Goal: Transaction & Acquisition: Purchase product/service

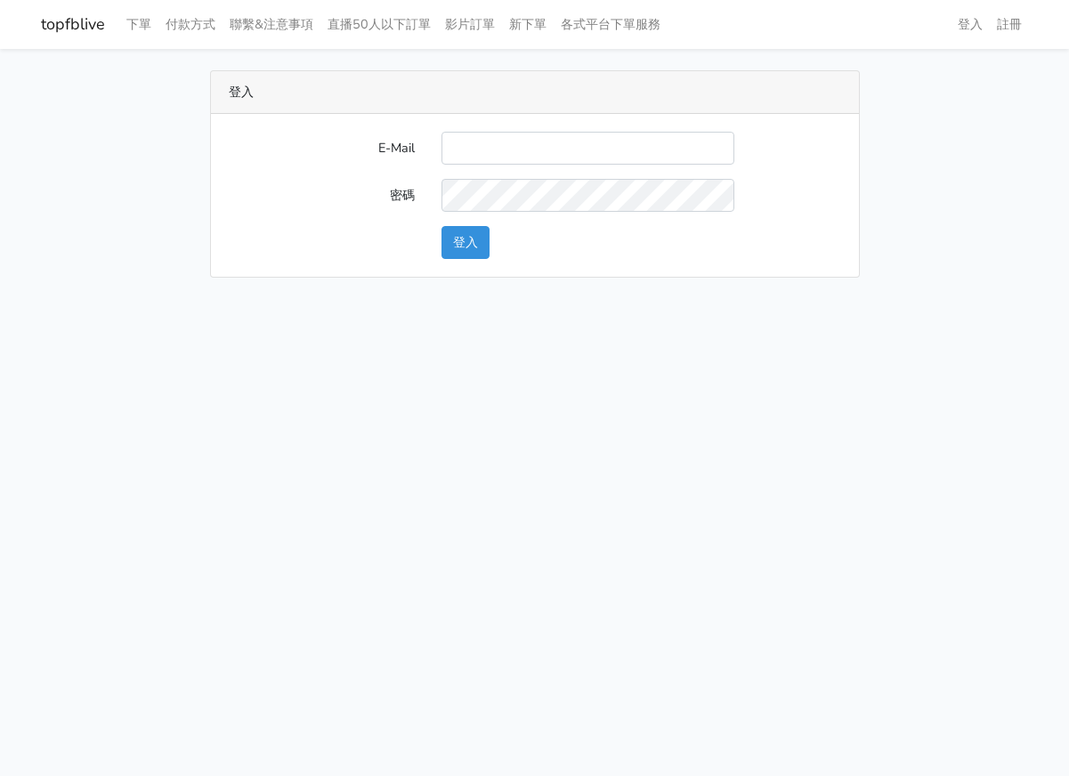
click at [608, 145] on input "E-Mail" at bounding box center [587, 148] width 293 height 33
type input "[EMAIL_ADDRESS][DOMAIN_NAME]"
click at [480, 240] on button "登入" at bounding box center [465, 242] width 48 height 33
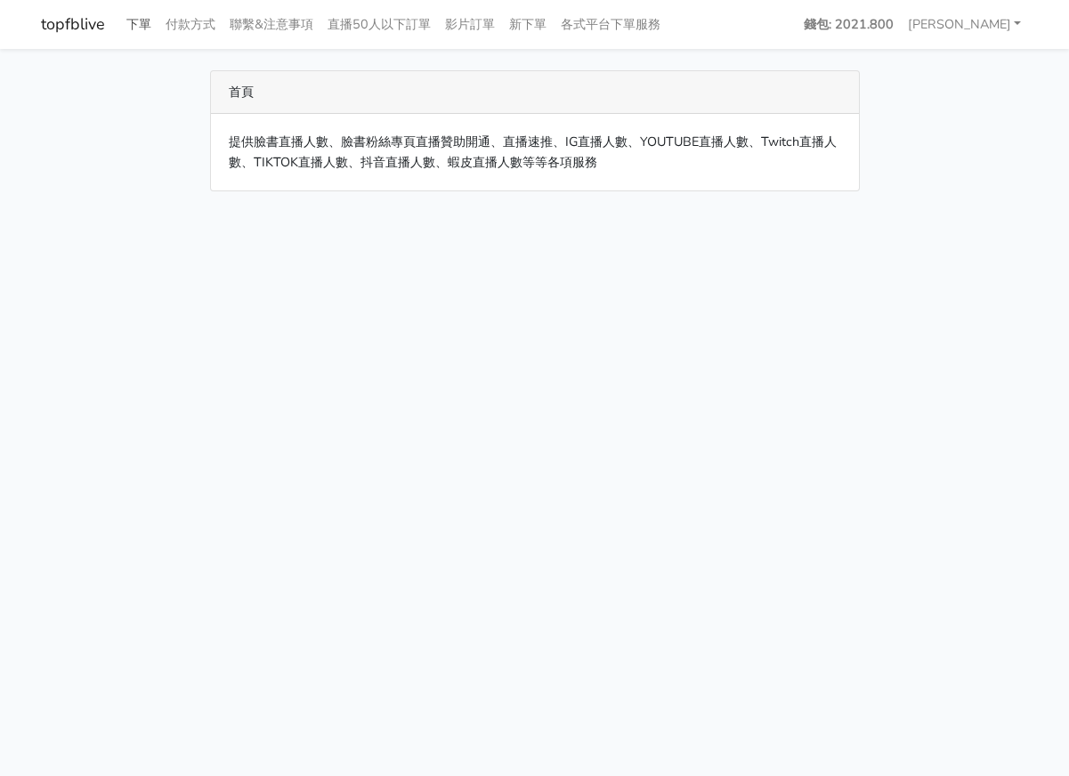
click at [149, 34] on link "下單" at bounding box center [138, 24] width 39 height 35
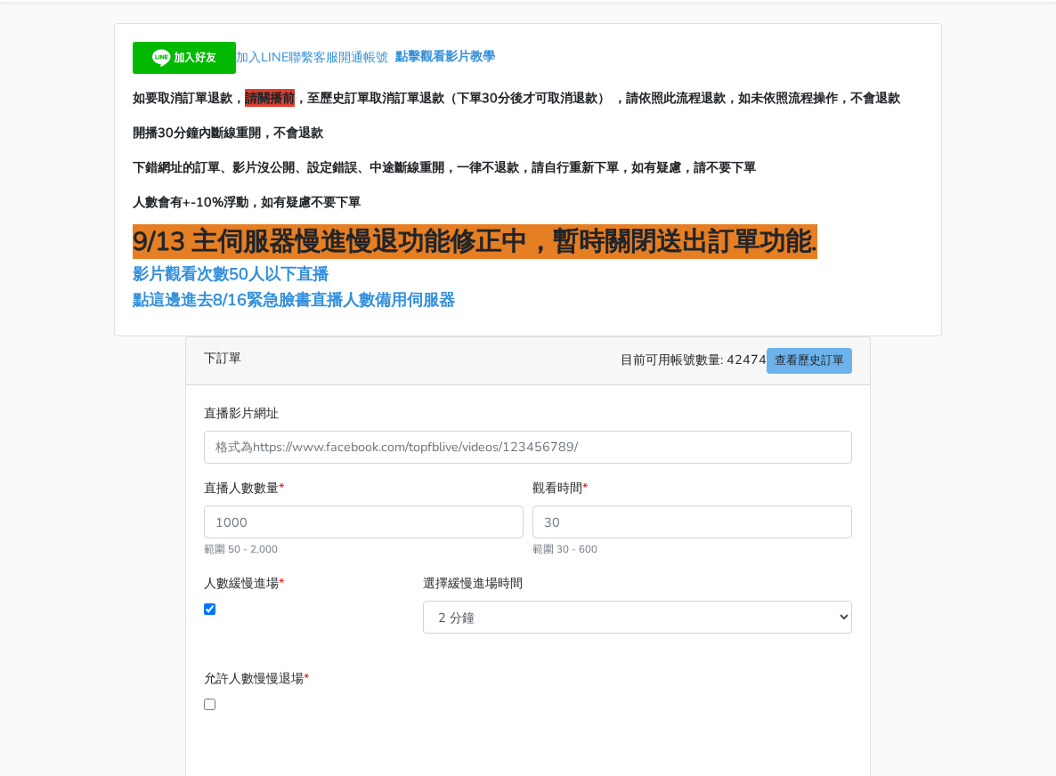
scroll to position [89, 0]
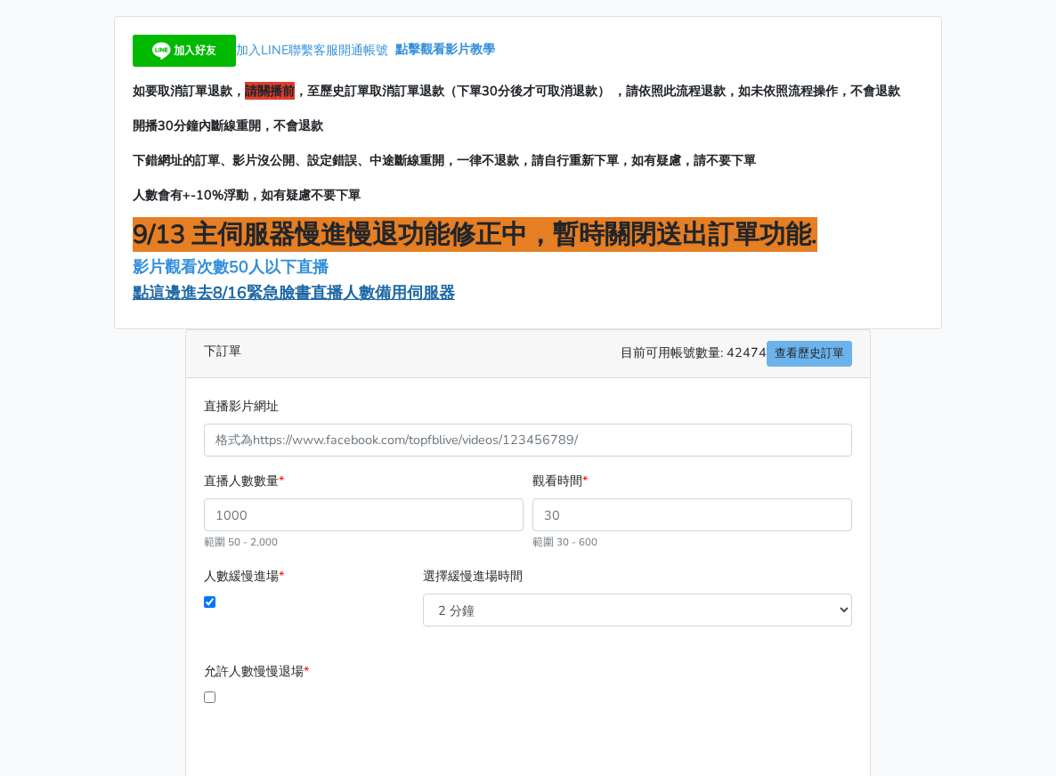
click at [307, 282] on span "點這邊進去8/16緊急臉書直播人數備用伺服器" at bounding box center [294, 292] width 322 height 21
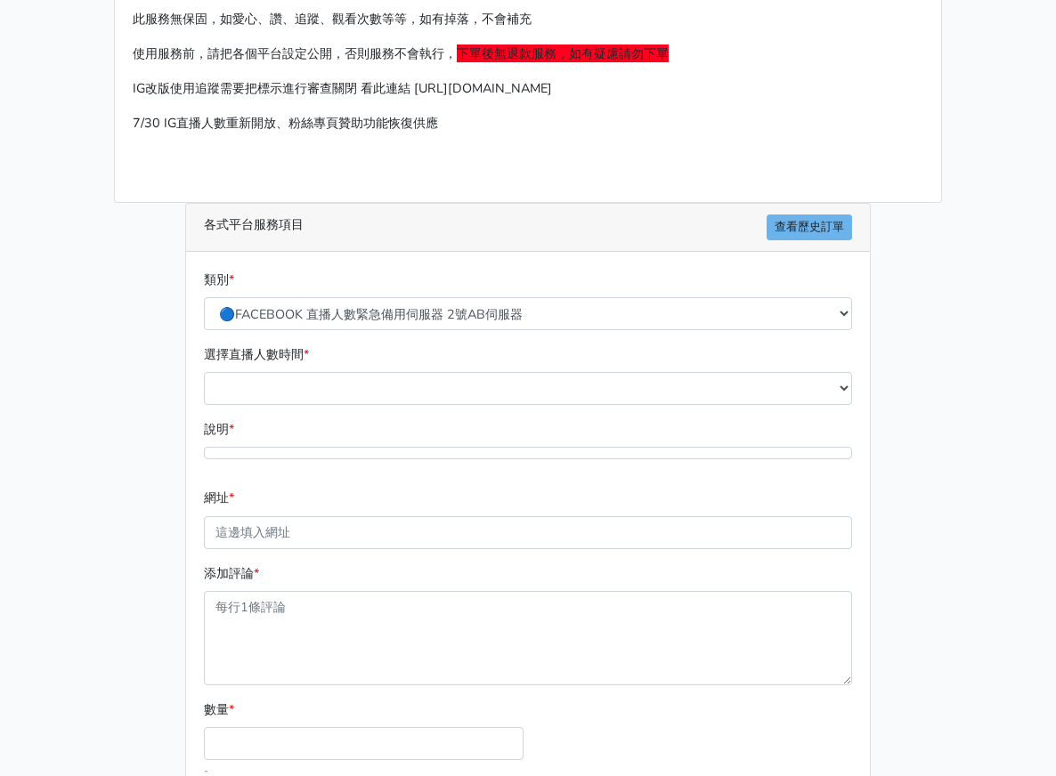
scroll to position [178, 0]
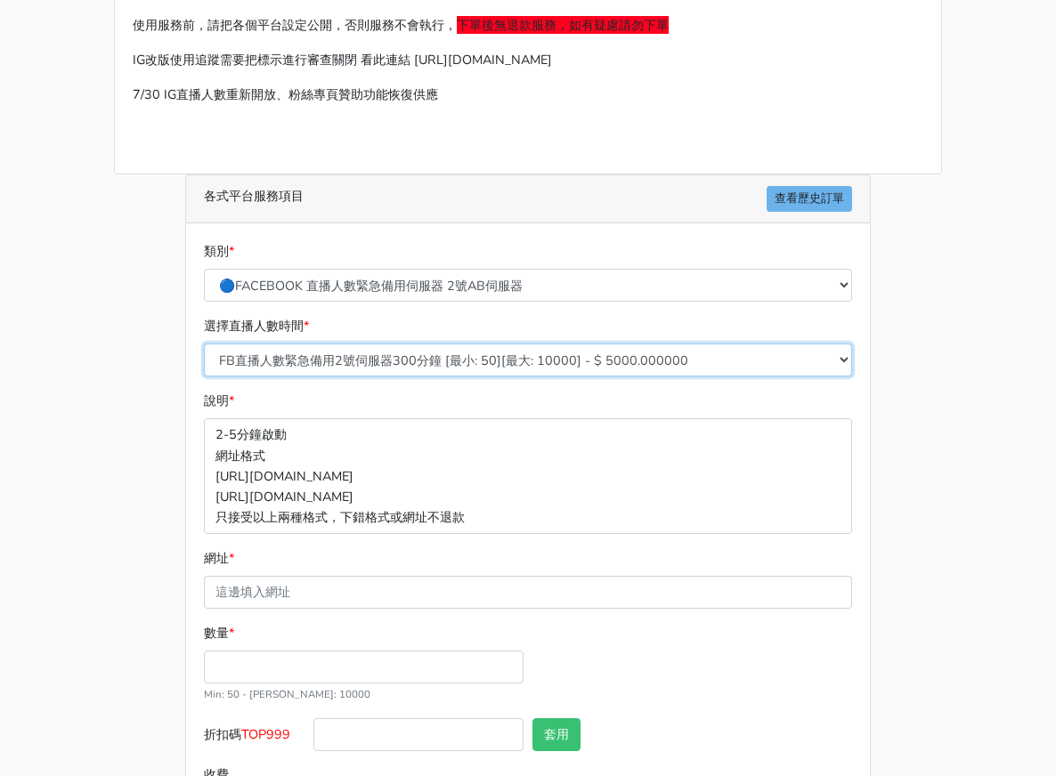
click at [312, 344] on select "FB直播人數緊急備用2號伺服器300分鐘 [最小: 50][最大: 10000] - $ 5000.000000 FB直播人數緊急備用2號伺服器60分鐘 [最…" at bounding box center [528, 360] width 648 height 33
select select "573"
click at [204, 344] on select "FB直播人數緊急備用2號伺服器300分鐘 [最小: 50][最大: 10000] - $ 5000.000000 FB直播人數緊急備用2號伺服器60分鐘 [最…" at bounding box center [528, 360] width 648 height 33
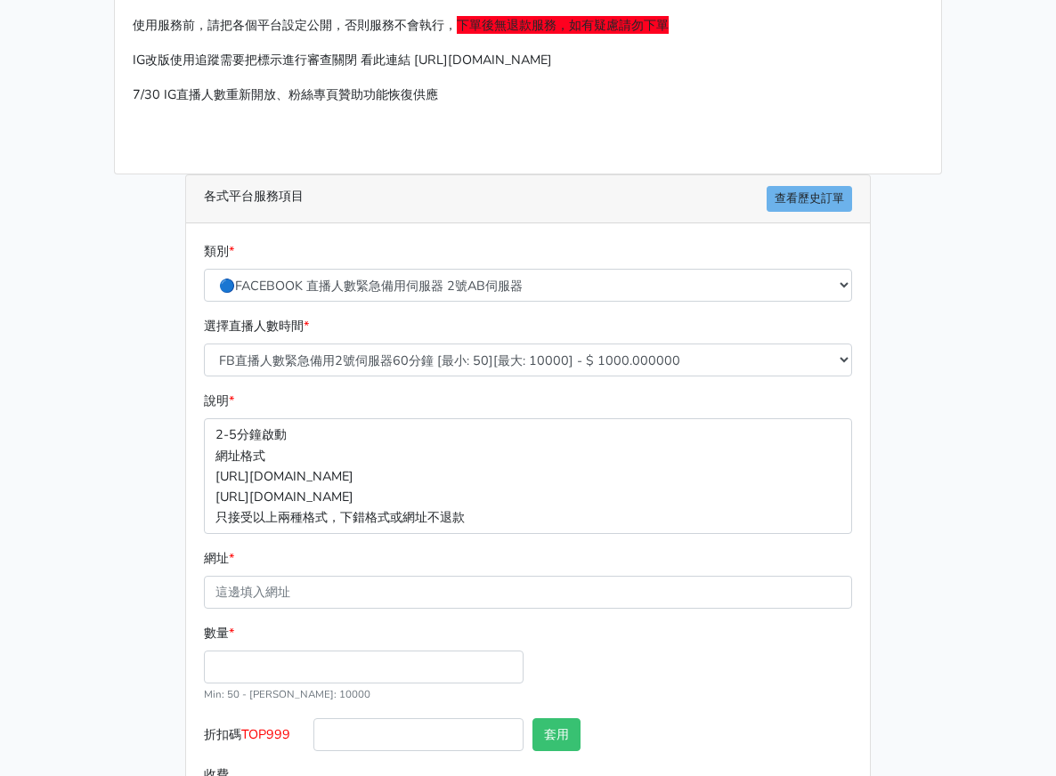
click at [172, 520] on div "各式平台服務項目 查看歷史訂單 類別 * 🔵FACEBOOK 直播人數緊急備用伺服器 2號AB伺服器 🔵FACEBOOK 網軍專用貼文留言 安全保密 🔵9/3…" at bounding box center [528, 508] width 712 height 668
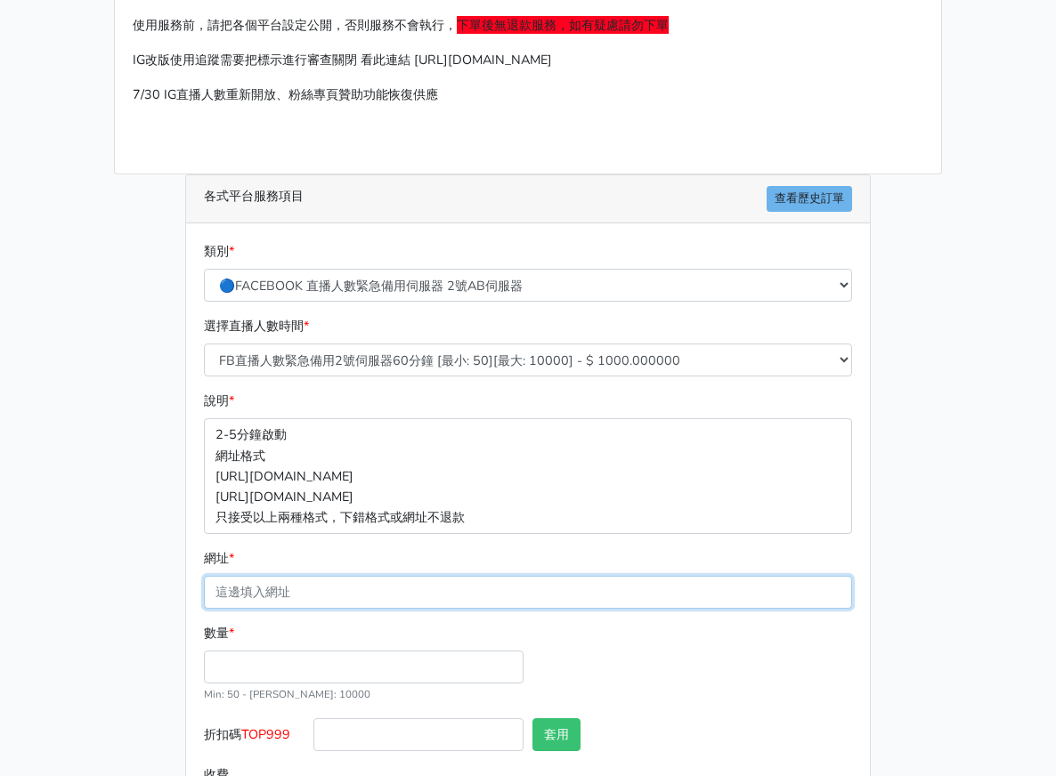
click at [220, 576] on input "網址 *" at bounding box center [528, 592] width 648 height 33
paste input "https://www.facebook.com/abbyli1016/videos/1089130216760594/?notif_id=175544701…"
type input "https://www.facebook.com/abbyli1016/videos/1089130216760594/?notif_id=175544701…"
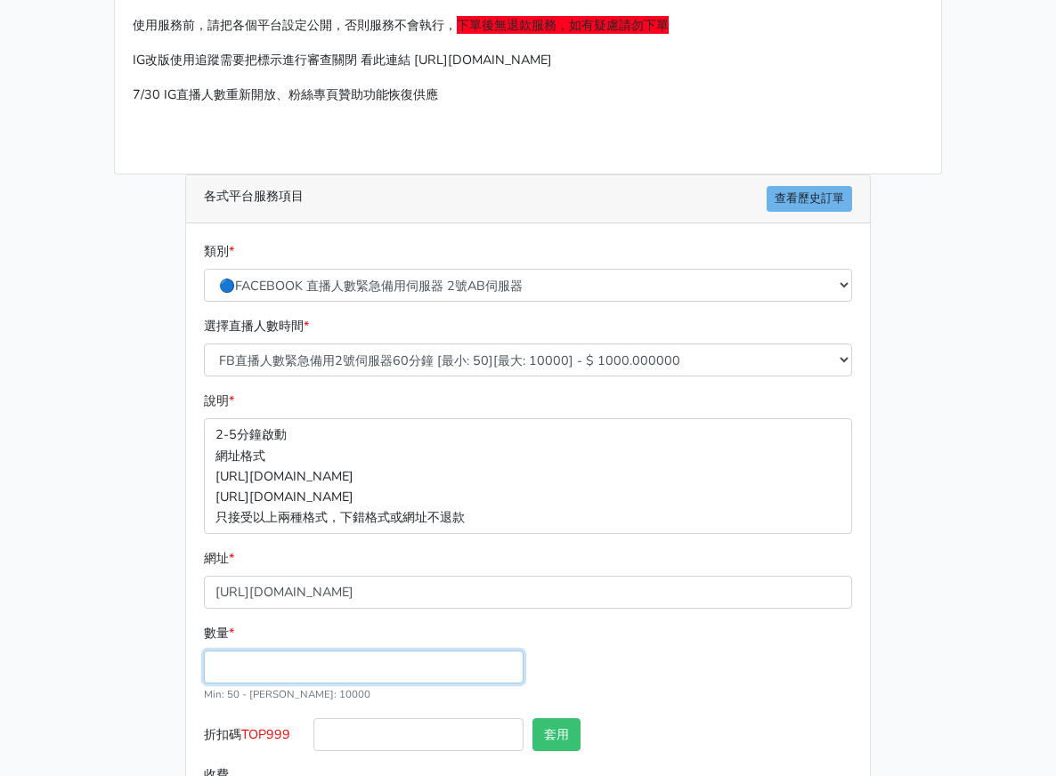
scroll to position [0, 0]
click at [204, 651] on input "數量 *" at bounding box center [364, 667] width 320 height 33
type input "50"
type input "50.000"
click at [783, 651] on div "數量 * 50 Min: 50 - Max: 10000" at bounding box center [527, 670] width 657 height 95
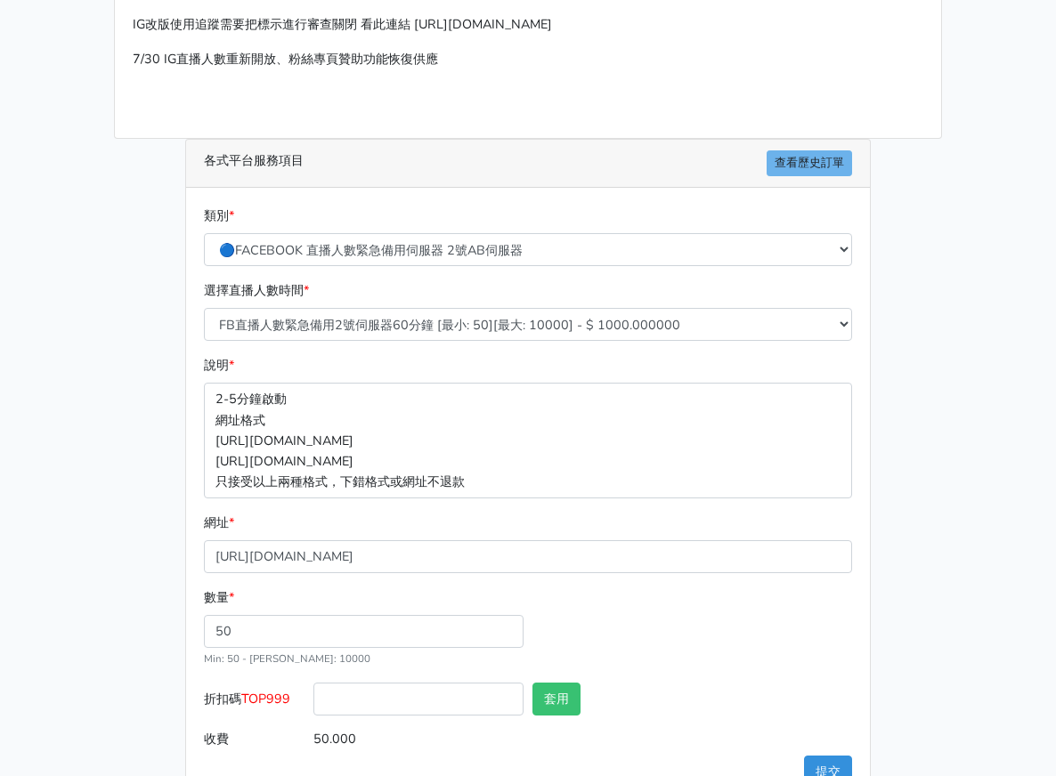
scroll to position [231, 0]
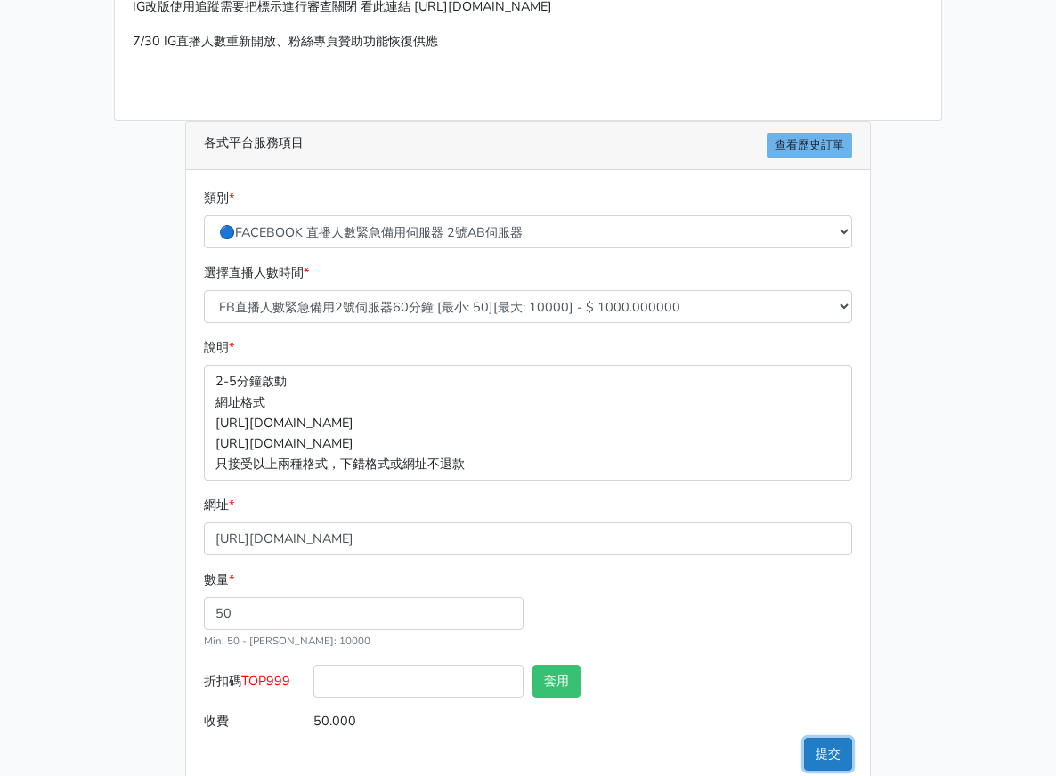
click at [852, 738] on button "提交" at bounding box center [828, 754] width 48 height 33
